Goal: Task Accomplishment & Management: Complete application form

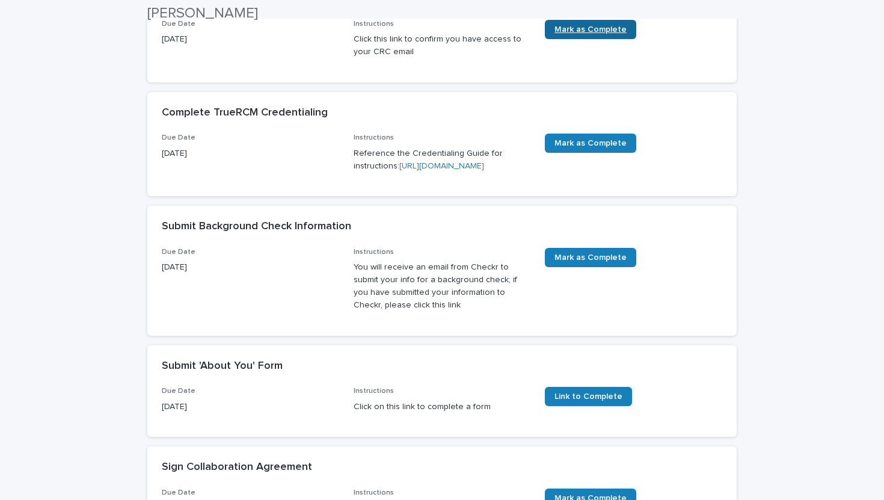
scroll to position [284, 0]
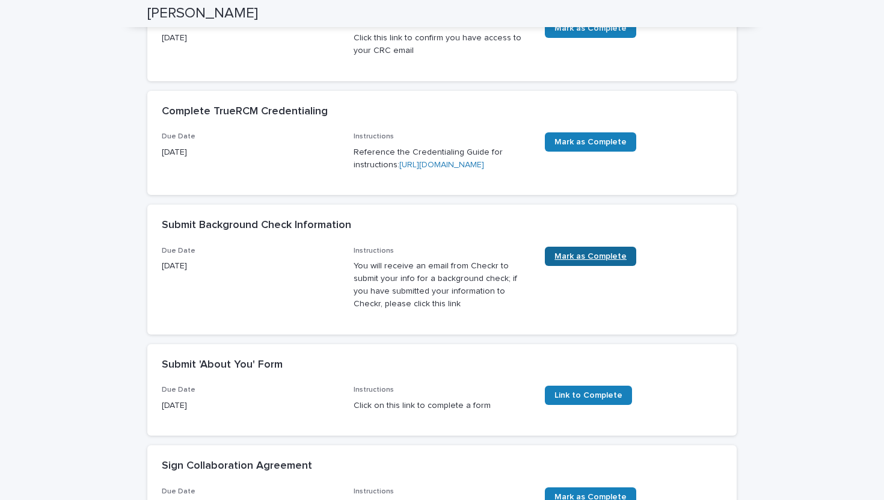
click at [594, 260] on span "Mark as Complete" at bounding box center [591, 256] width 72 height 8
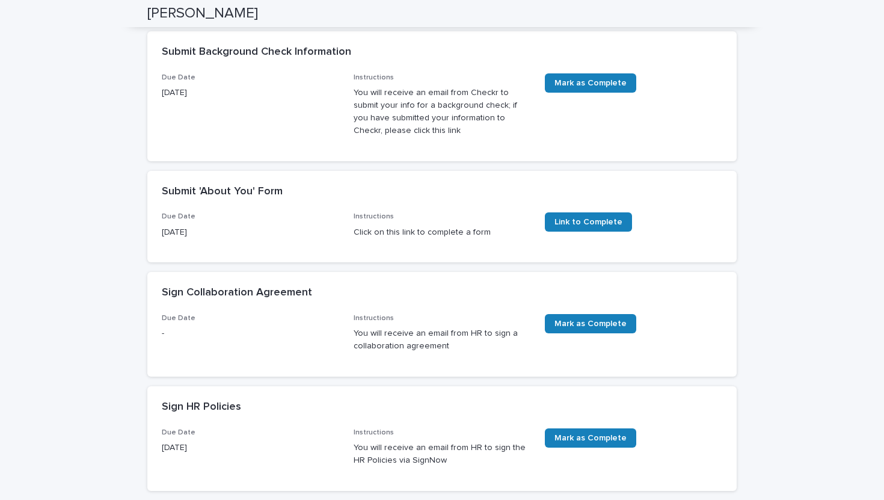
scroll to position [0, 0]
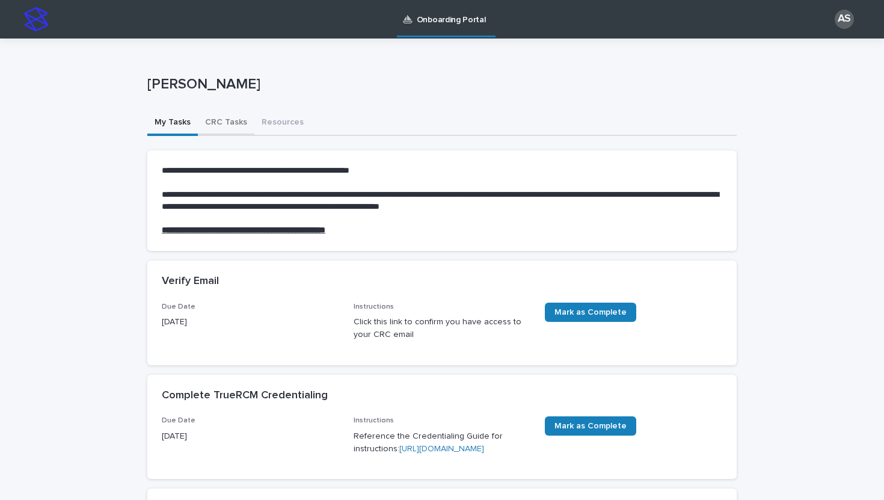
click at [227, 123] on button "CRC Tasks" at bounding box center [226, 123] width 57 height 25
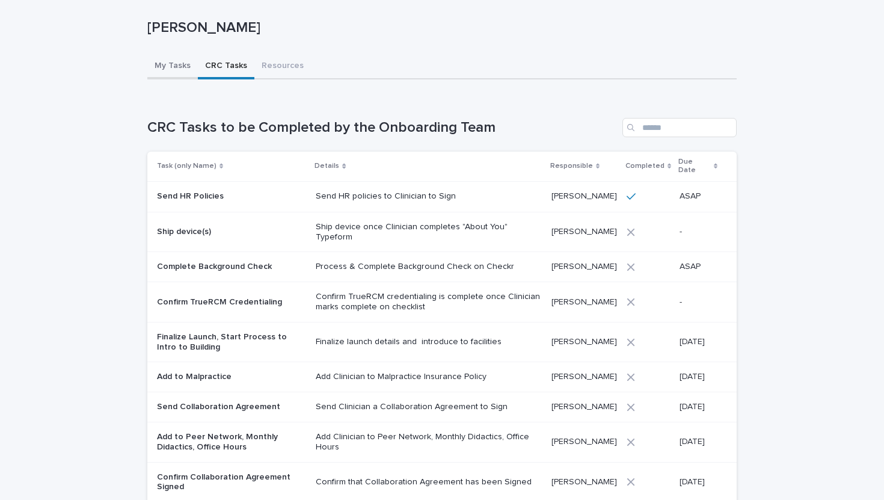
click at [158, 76] on div "My Tasks CRC Tasks Resources Can't display tree at index 0 Loading... Saving… L…" at bounding box center [441, 344] width 589 height 580
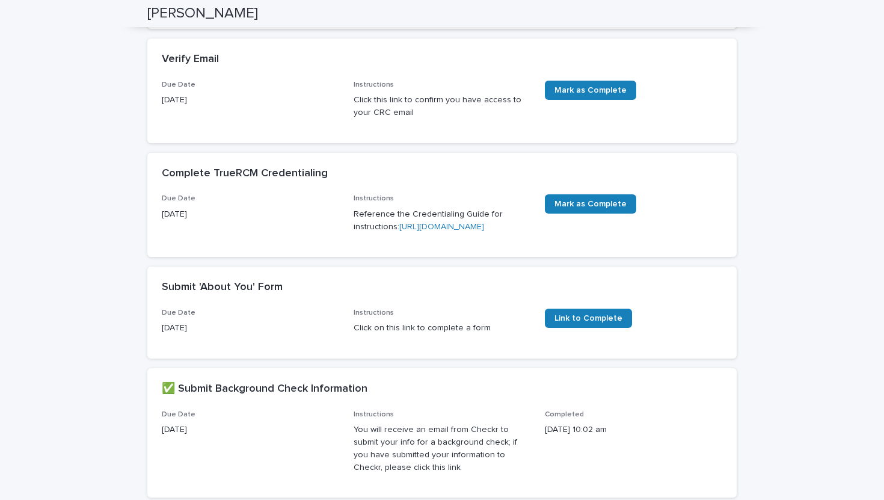
scroll to position [218, 0]
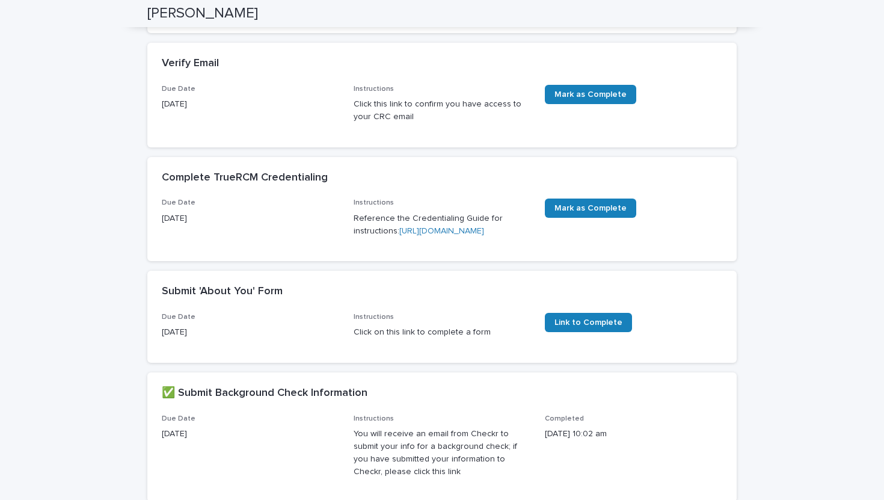
click at [399, 235] on link "https://drive.google.com/file/d/1DpBxr9vK-UVmlBmuWVksWPq30M48Weo9/view" at bounding box center [441, 231] width 85 height 8
click at [577, 97] on span "Mark as Complete" at bounding box center [591, 94] width 72 height 8
